Goal: Task Accomplishment & Management: Manage account settings

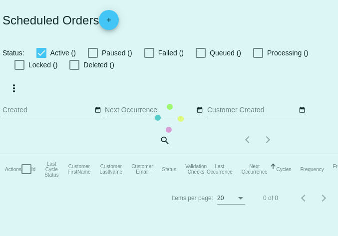
checkbox input "true"
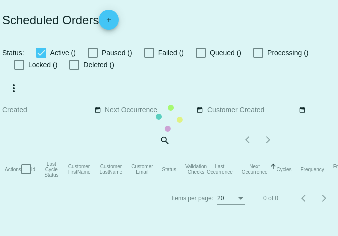
checkbox input "true"
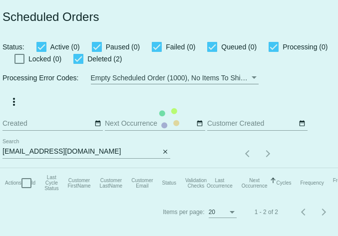
click at [165, 168] on mat-table "Actions Id Last Cycle Status Customer FirstName Customer LastName Customer Emai…" at bounding box center [217, 183] width 434 height 30
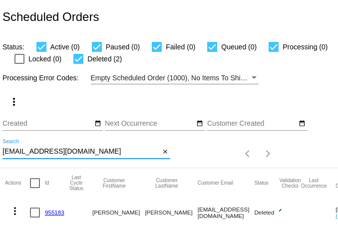
click at [105, 152] on input "terrywilburn@gmail.com" at bounding box center [80, 152] width 157 height 8
paste input "[EMAIL_ADDRESS][DOMAIN_NAME]"
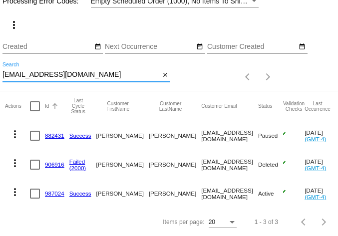
scroll to position [85, 0]
type input "[EMAIL_ADDRESS][DOMAIN_NAME]"
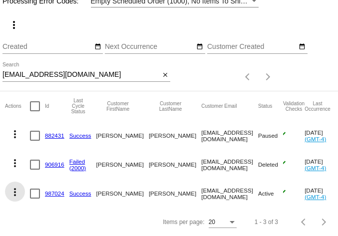
click at [16, 186] on mat-icon "more_vert" at bounding box center [15, 192] width 12 height 12
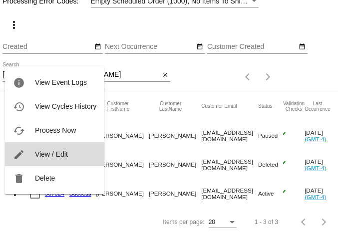
click at [52, 156] on span "View / Edit" at bounding box center [51, 154] width 33 height 8
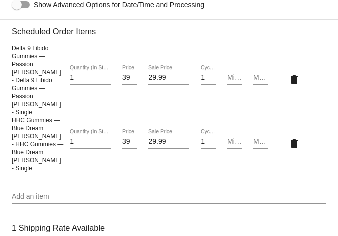
scroll to position [728, 0]
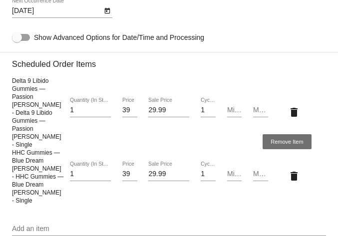
click at [288, 111] on mat-icon "delete" at bounding box center [294, 112] width 12 height 12
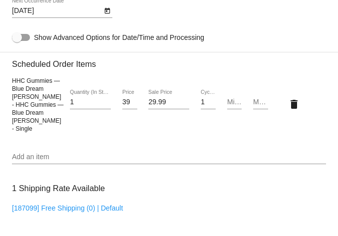
click at [247, 153] on input "Add an item" at bounding box center [169, 157] width 314 height 8
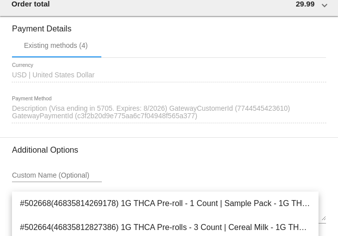
scroll to position [1089, 0]
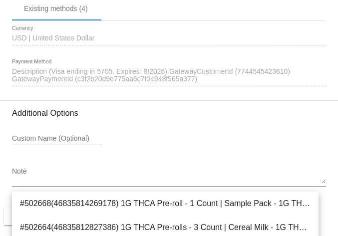
click at [305, 126] on div "Custom Name (Optional)" at bounding box center [169, 140] width 314 height 28
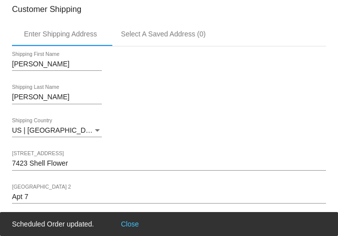
scroll to position [0, 0]
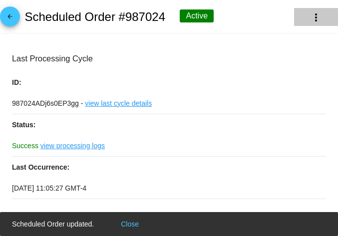
click at [310, 18] on mat-icon "more_vert" at bounding box center [316, 17] width 12 height 12
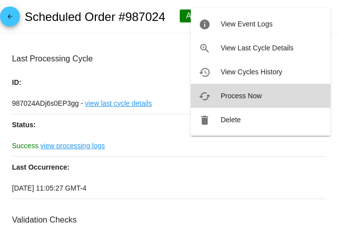
click at [252, 94] on span "Process Now" at bounding box center [241, 96] width 41 height 8
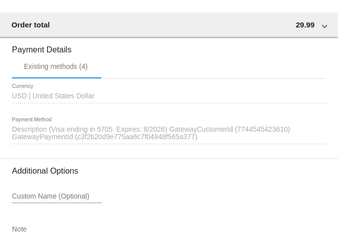
scroll to position [1012, 0]
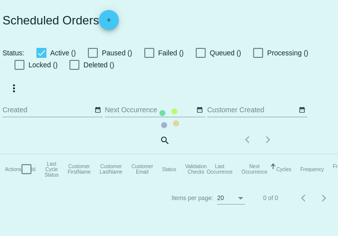
checkbox input "true"
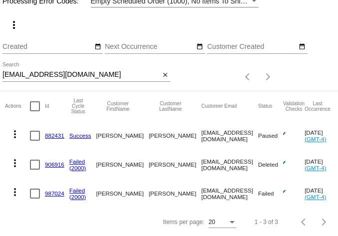
scroll to position [85, 0]
click at [17, 186] on mat-icon "more_vert" at bounding box center [15, 192] width 12 height 12
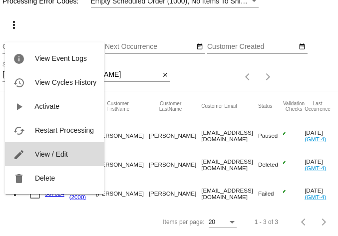
click at [46, 154] on span "View / Edit" at bounding box center [51, 154] width 33 height 8
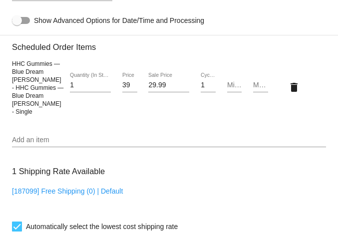
scroll to position [801, 0]
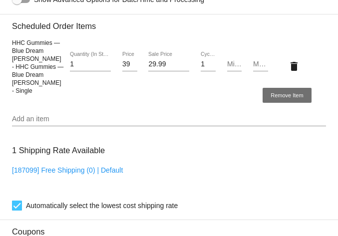
click at [289, 65] on mat-icon "delete" at bounding box center [294, 66] width 12 height 12
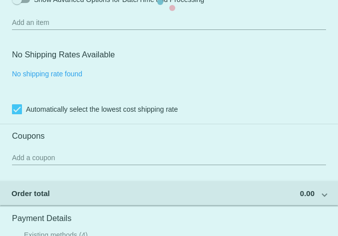
scroll to position [822, 0]
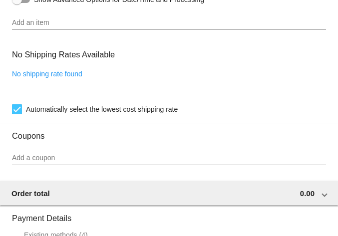
click at [42, 30] on div "Add an item" at bounding box center [169, 19] width 314 height 19
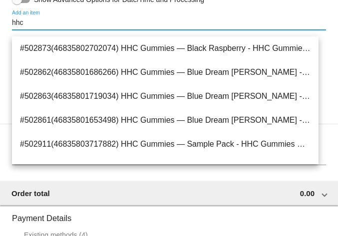
scroll to position [49, 0]
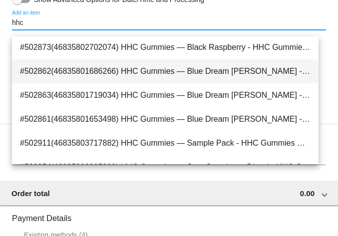
type input "hhc"
click at [87, 69] on span "#502862(46835801686266) HHC Gummies — Blue Dream Berry - HHC Gummies — Blue Dre…" at bounding box center [165, 71] width 291 height 24
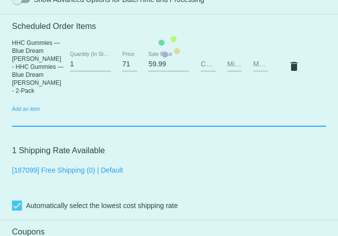
scroll to position [801, 0]
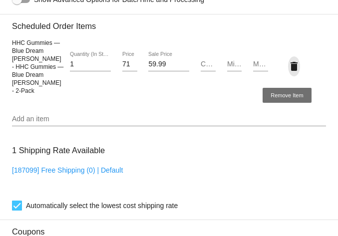
click at [289, 67] on mat-icon "delete" at bounding box center [294, 66] width 12 height 12
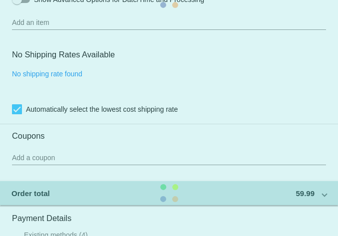
scroll to position [822, 0]
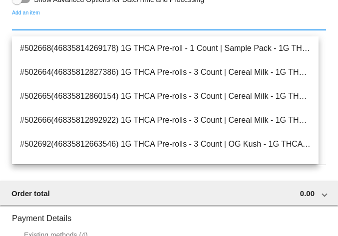
click at [51, 27] on input "Add an item" at bounding box center [169, 23] width 314 height 8
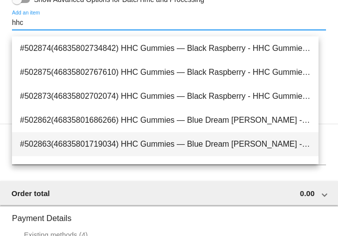
type input "hhc"
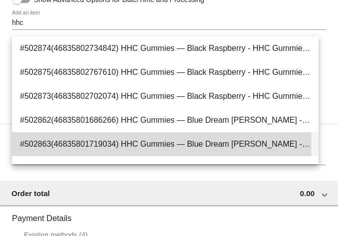
click at [97, 144] on span "#502863(46835801719034) HHC Gummies — Blue Dream Berry - HHC Gummies — Blue Dre…" at bounding box center [165, 144] width 291 height 24
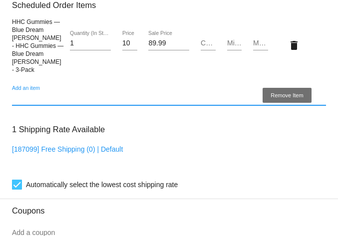
scroll to position [801, 0]
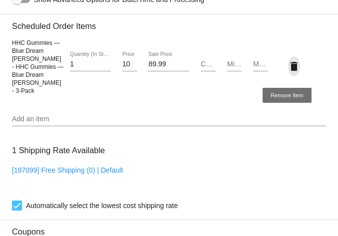
click at [289, 67] on mat-icon "delete" at bounding box center [294, 66] width 12 height 12
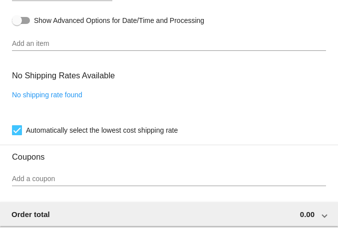
scroll to position [822, 0]
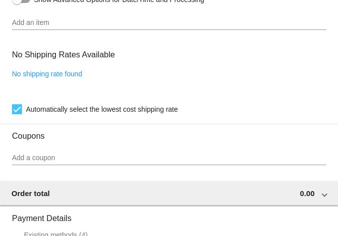
click at [49, 27] on input "Add an item" at bounding box center [169, 23] width 314 height 8
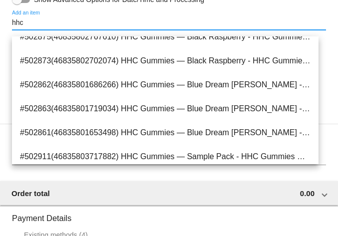
scroll to position [37, 0]
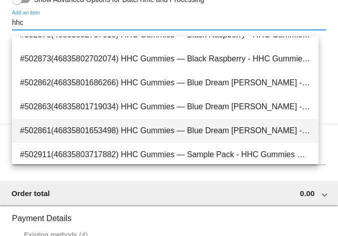
type input "hhc"
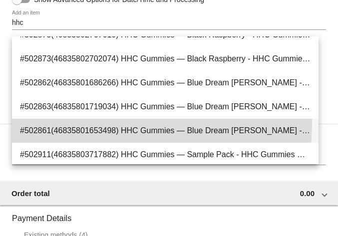
click at [120, 124] on span "#502861(46835801653498) HHC Gummies — Blue Dream Berry - HHC Gummies — Blue Dre…" at bounding box center [165, 131] width 291 height 24
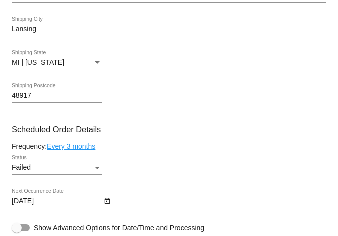
scroll to position [578, 0]
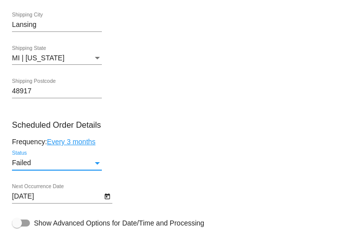
click at [72, 167] on div "Failed" at bounding box center [52, 163] width 81 height 8
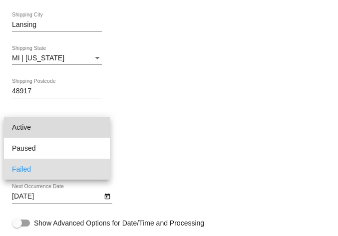
click at [68, 126] on span "Active" at bounding box center [57, 127] width 90 height 21
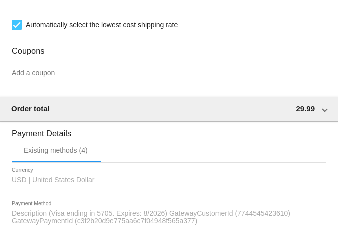
scroll to position [1124, 0]
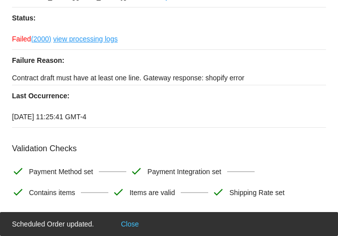
scroll to position [0, 0]
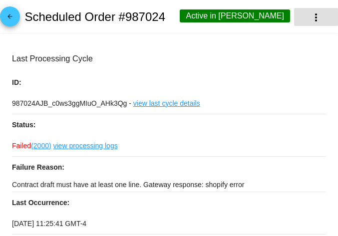
click at [310, 14] on mat-icon "more_vert" at bounding box center [316, 17] width 12 height 12
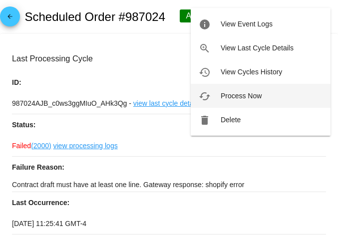
click at [241, 95] on span "Process Now" at bounding box center [241, 96] width 41 height 8
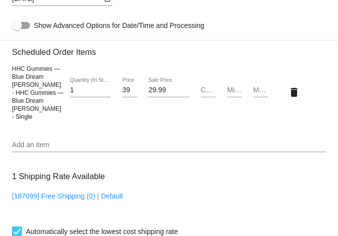
scroll to position [749, 0]
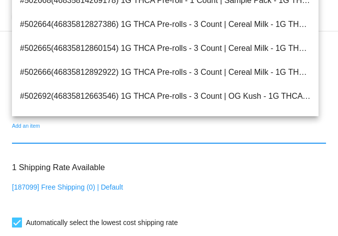
click at [37, 132] on input "Add an item" at bounding box center [169, 136] width 314 height 8
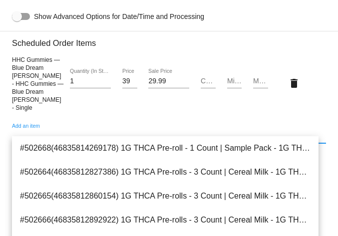
paste input "Delta 9 Libido Gummies — Passion Berry"
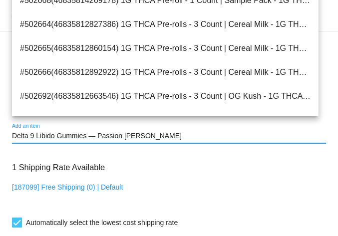
click at [144, 132] on input "Delta 9 Libido Gummies — Passion Berry" at bounding box center [169, 136] width 314 height 8
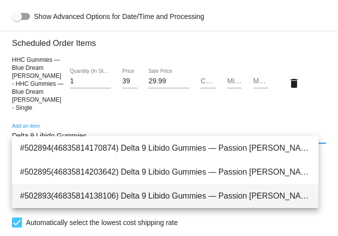
type input "Delta 9 Libido Gummies"
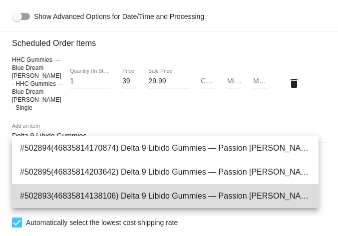
click at [182, 191] on span "#502893(46835814138106) Delta 9 Libido Gummies — Passion [PERSON_NAME] - Delta …" at bounding box center [165, 196] width 291 height 24
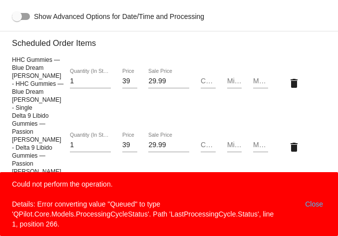
click at [313, 200] on button "Close" at bounding box center [314, 204] width 24 height 50
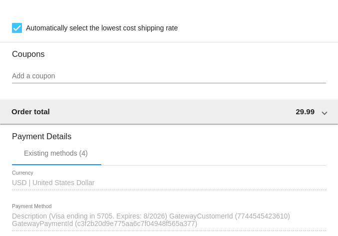
scroll to position [1148, 0]
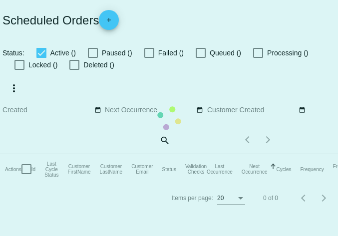
checkbox input "true"
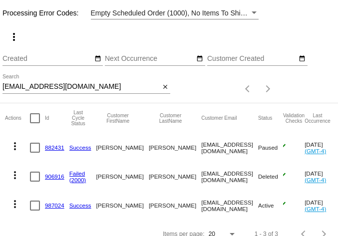
scroll to position [85, 0]
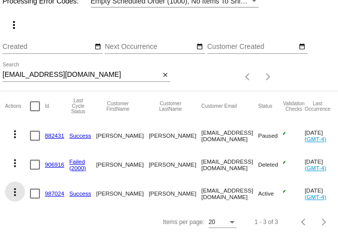
click at [15, 186] on mat-icon "more_vert" at bounding box center [15, 192] width 12 height 12
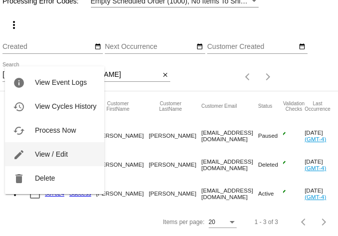
click at [48, 155] on span "View / Edit" at bounding box center [51, 154] width 33 height 8
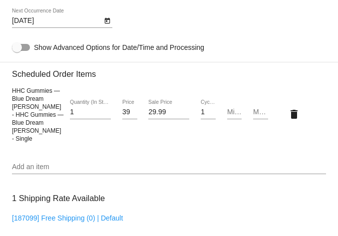
scroll to position [743, 0]
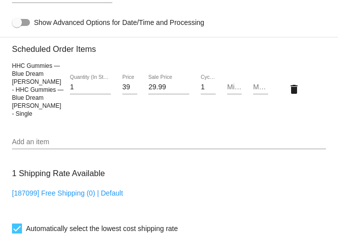
click at [80, 138] on input "Add an item" at bounding box center [169, 142] width 314 height 8
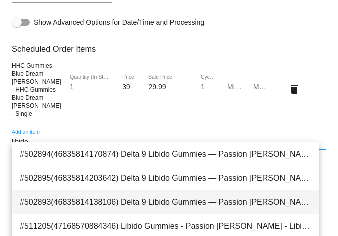
type input "libido"
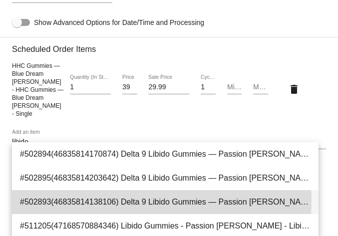
click at [136, 201] on span "#502893(46835814138106) Delta 9 Libido Gummies — Passion [PERSON_NAME] - Delta …" at bounding box center [165, 202] width 291 height 24
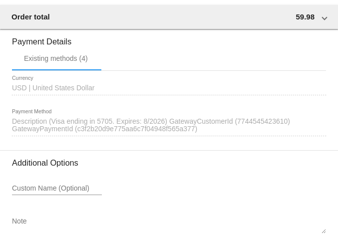
scroll to position [1148, 0]
